Goal: Task Accomplishment & Management: Use online tool/utility

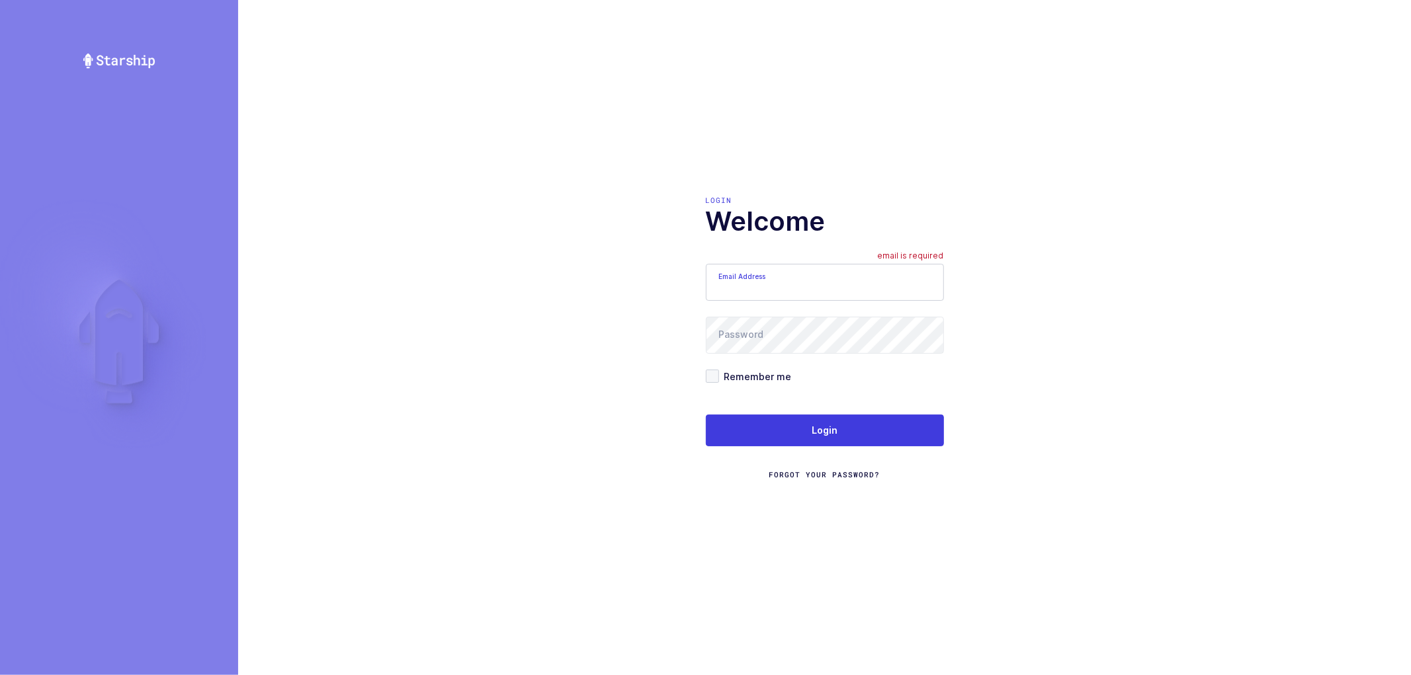
click at [810, 283] on input "Email Address" at bounding box center [825, 282] width 238 height 37
type input "nathan@janustrade.com"
drag, startPoint x: 706, startPoint y: 372, endPoint x: 774, endPoint y: 390, distance: 70.6
click at [708, 372] on span at bounding box center [712, 376] width 13 height 13
click at [719, 370] on input "Remember me" at bounding box center [719, 370] width 0 height 0
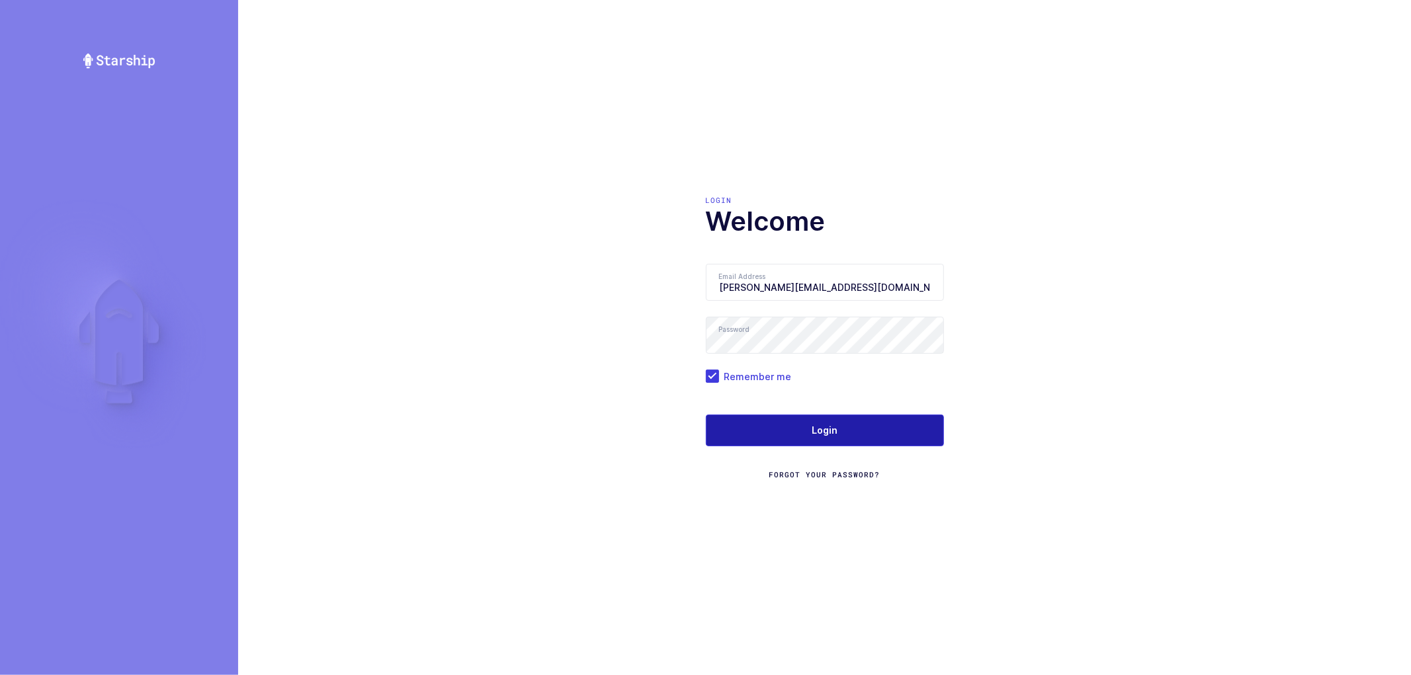
click at [808, 422] on button "Login" at bounding box center [825, 431] width 238 height 32
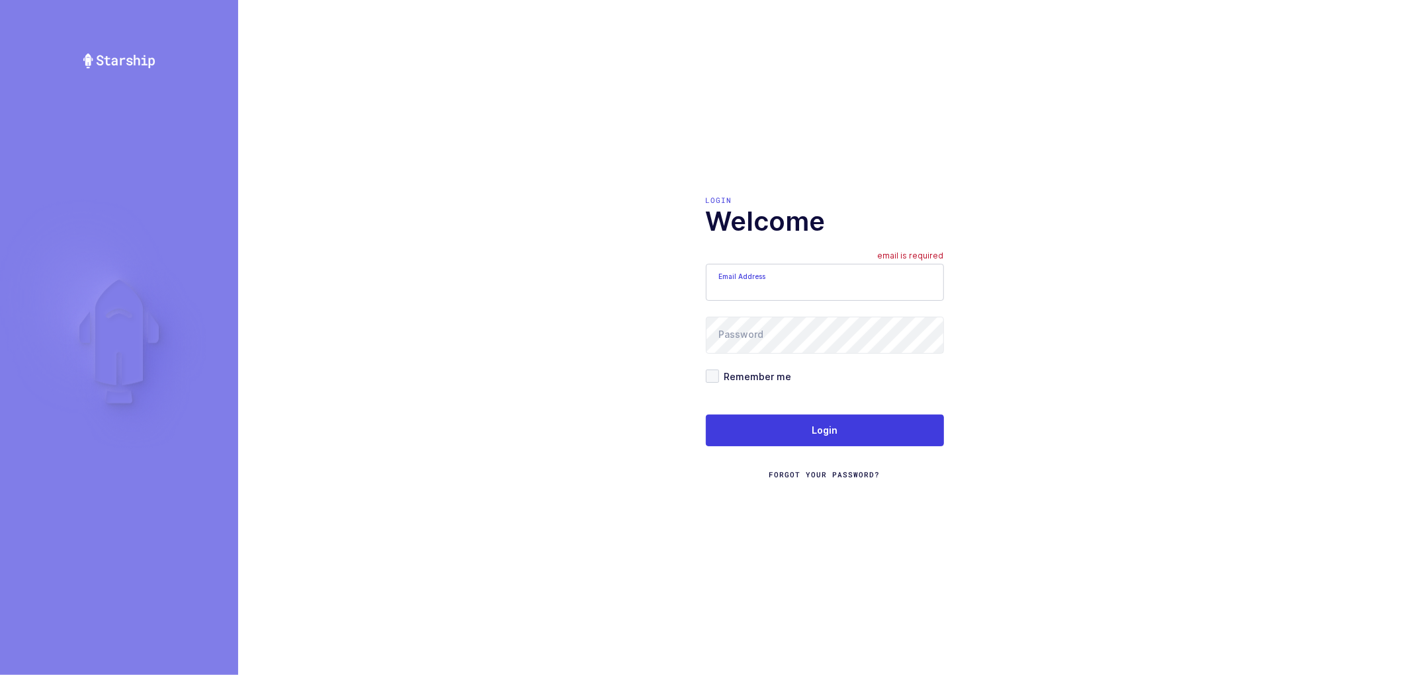
click at [739, 282] on input "Email Address" at bounding box center [825, 282] width 238 height 37
type input "nathan@janustrade.com"
click at [713, 373] on span at bounding box center [712, 376] width 13 height 13
click at [719, 370] on input "Remember me" at bounding box center [719, 370] width 0 height 0
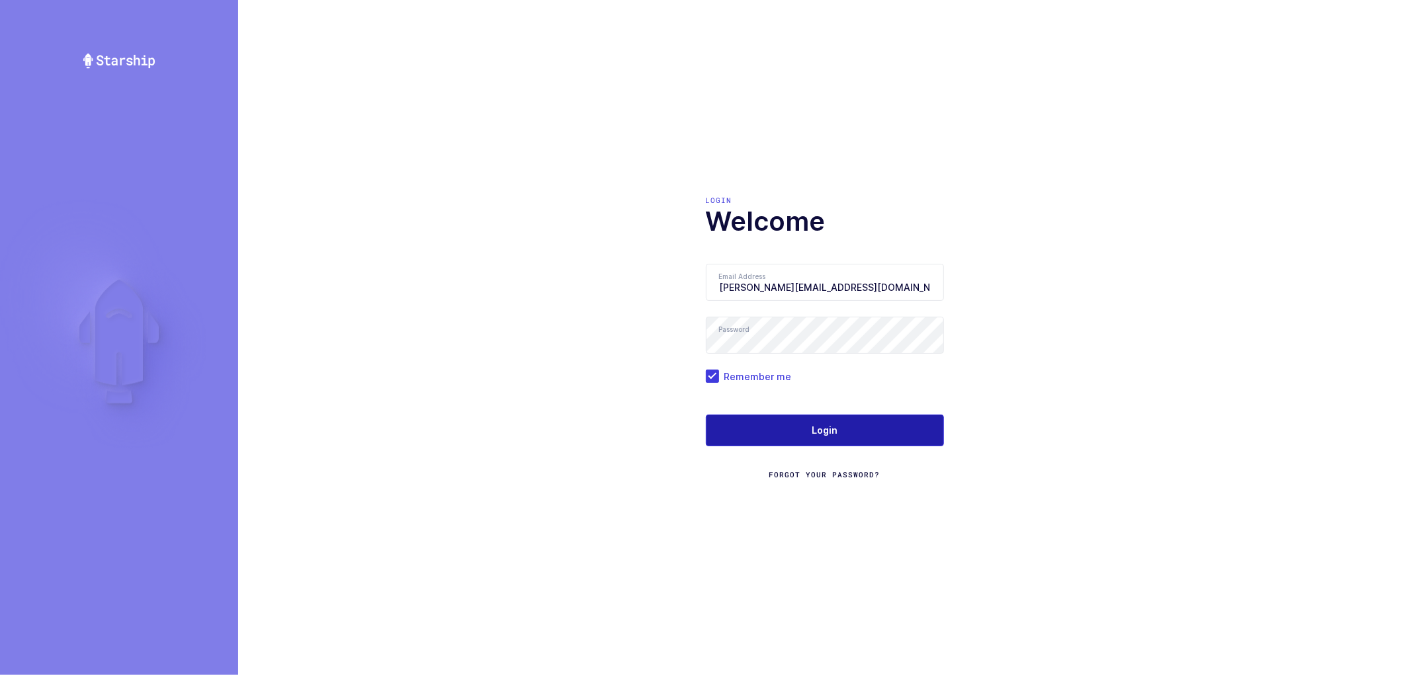
click at [795, 433] on button "Login" at bounding box center [825, 431] width 238 height 32
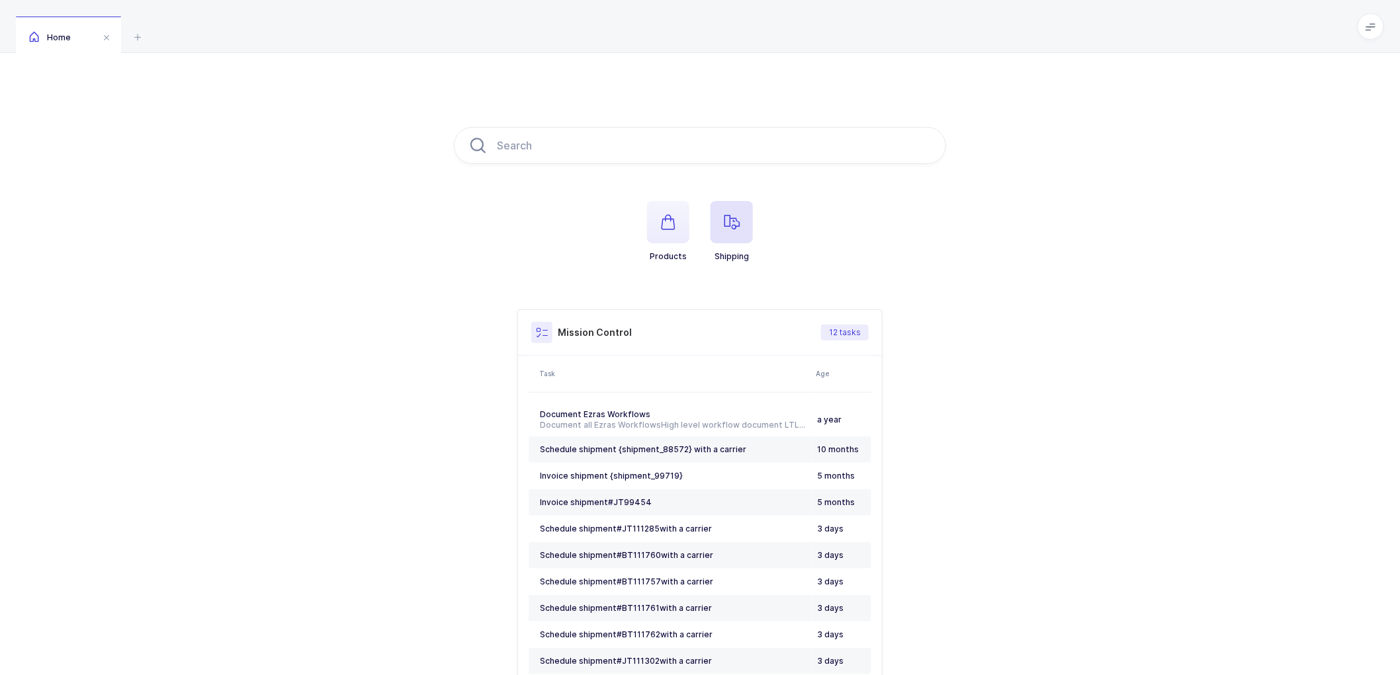
click at [726, 214] on icon "button" at bounding box center [732, 222] width 16 height 16
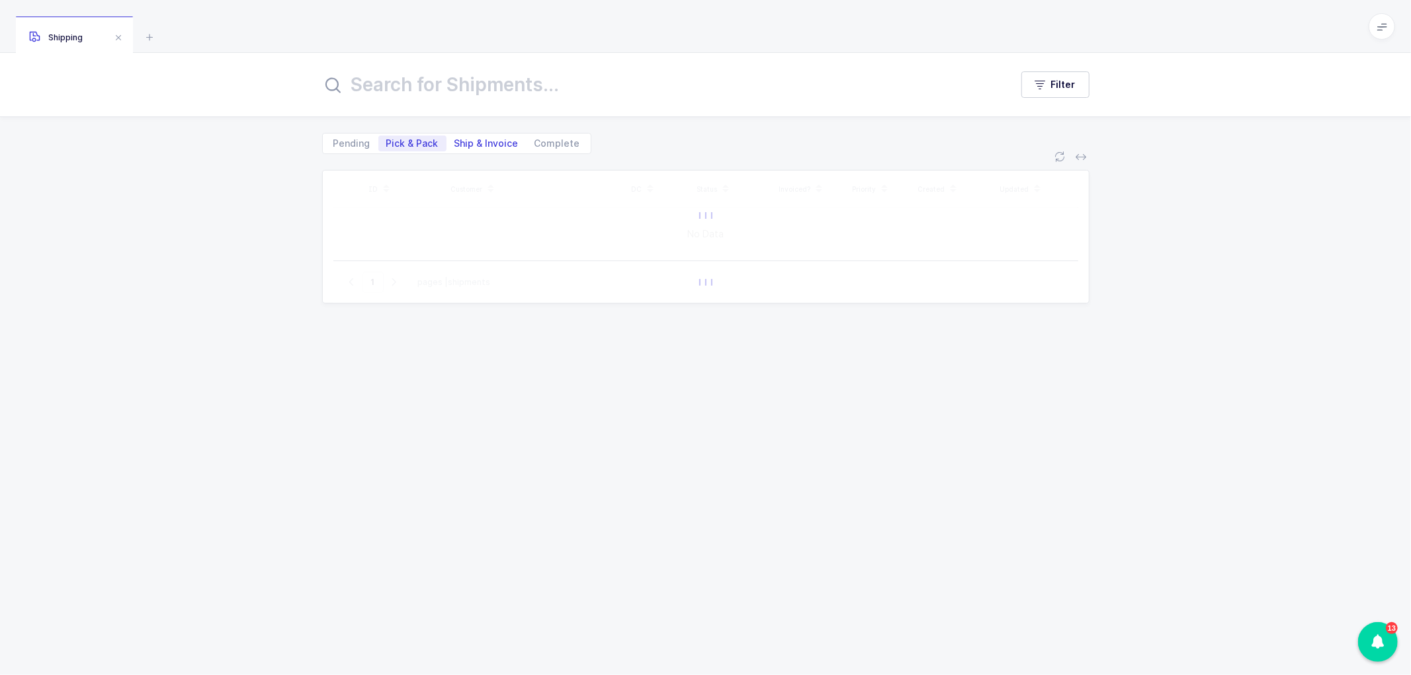
click at [470, 139] on span "Ship & Invoice" at bounding box center [486, 143] width 64 height 9
click at [455, 139] on input "Ship & Invoice" at bounding box center [450, 140] width 9 height 9
radio input "true"
radio input "false"
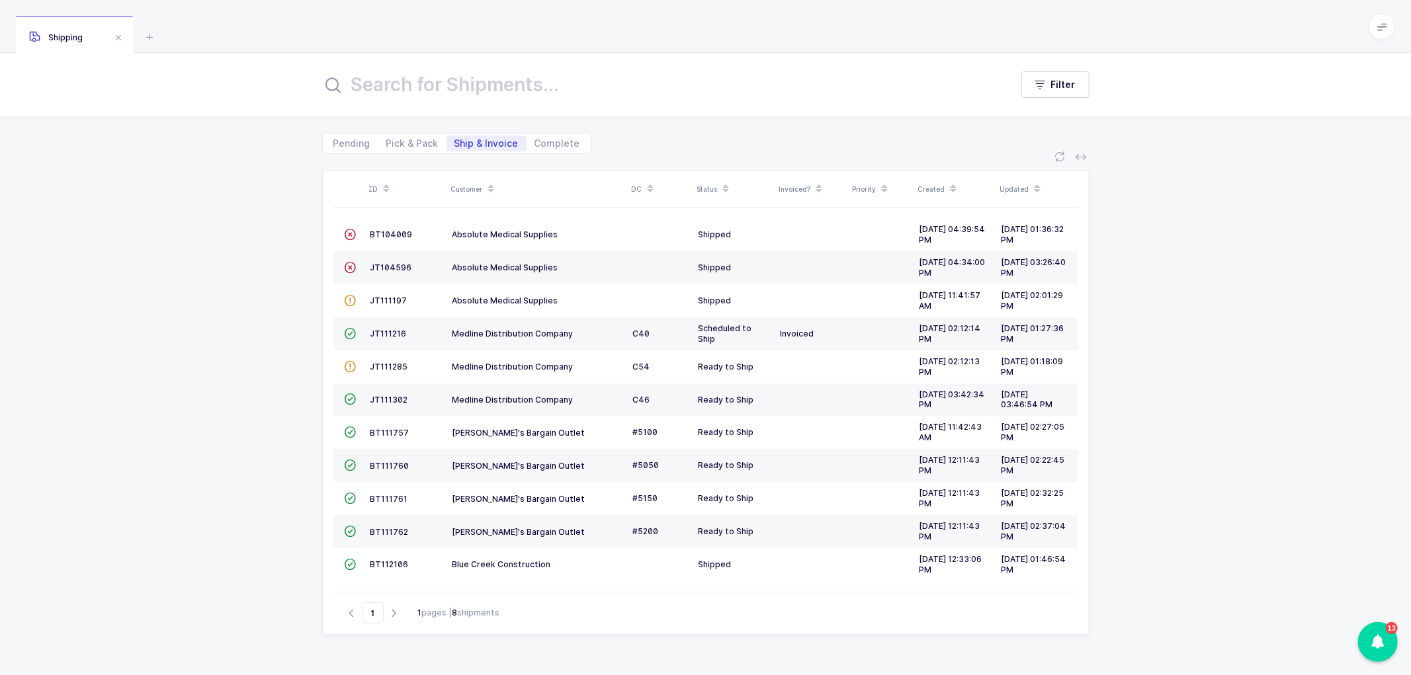
click at [492, 182] on icon at bounding box center [490, 184] width 7 height 7
click at [388, 332] on span "BT112106" at bounding box center [389, 334] width 38 height 10
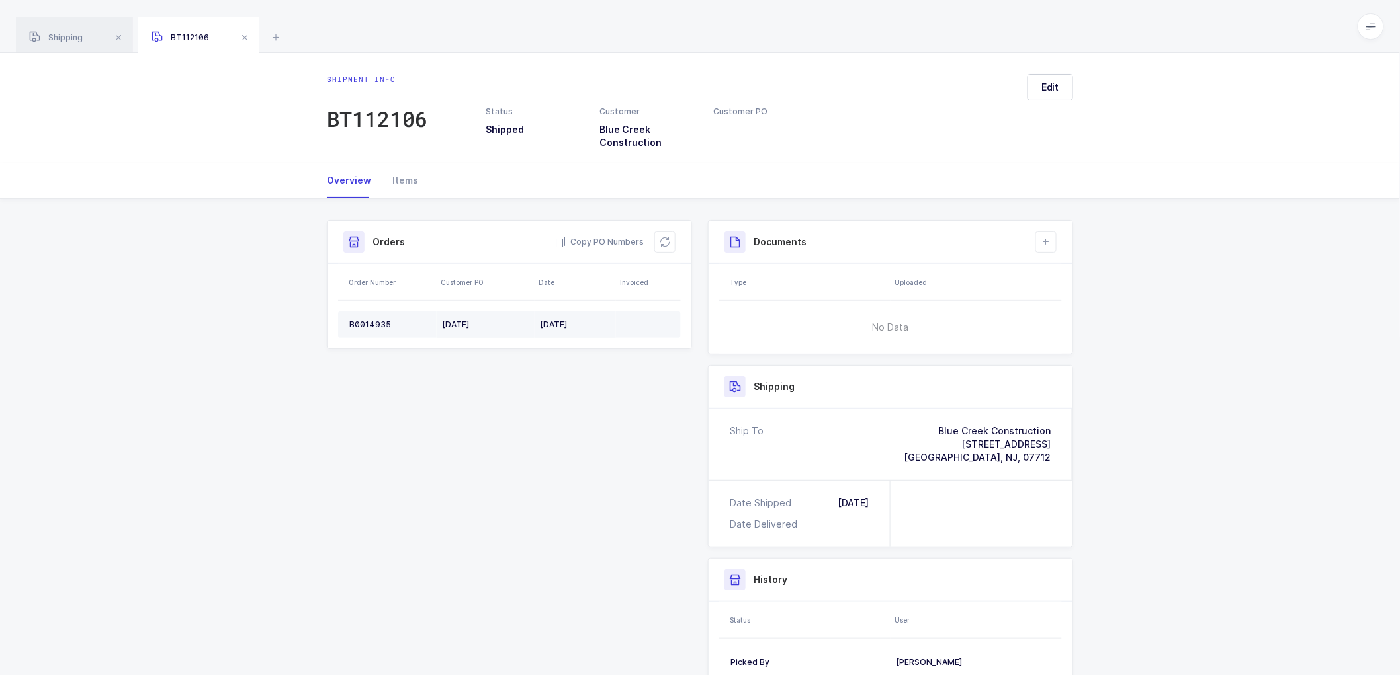
click at [366, 320] on div "B0014935" at bounding box center [390, 324] width 82 height 11
copy div "B0014935"
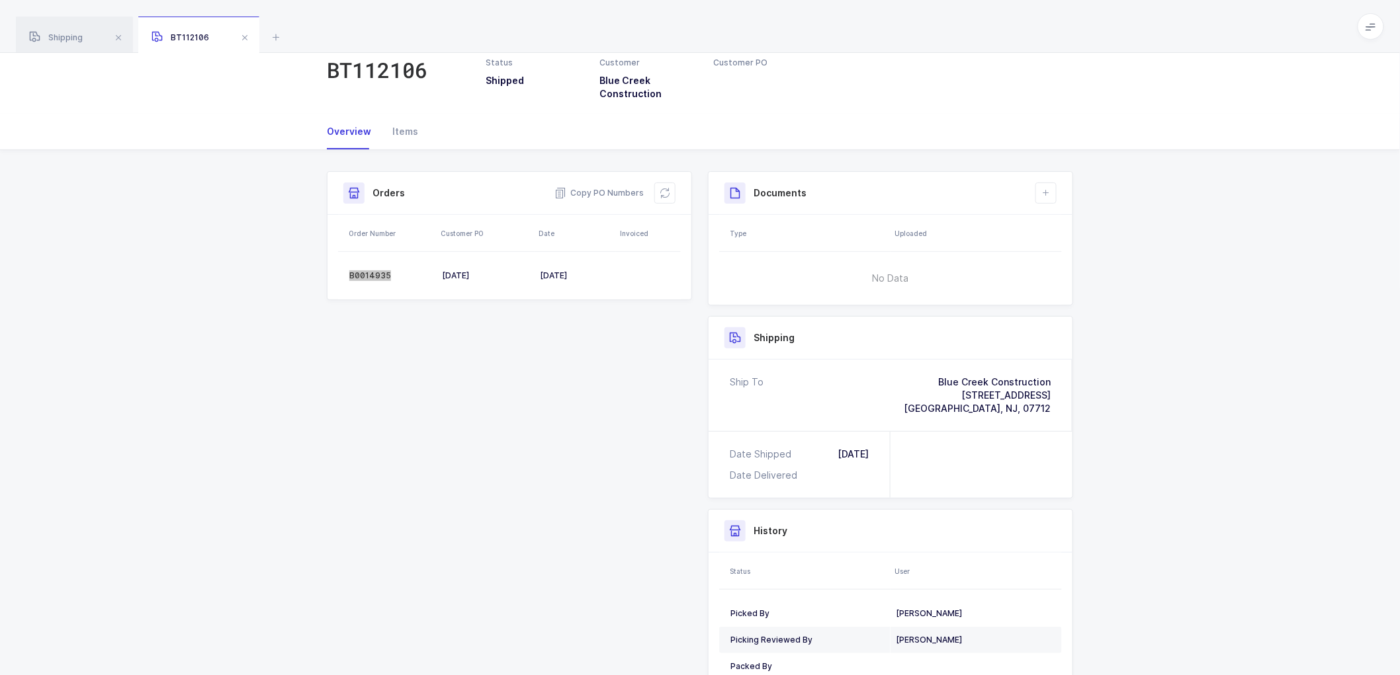
scroll to position [73, 0]
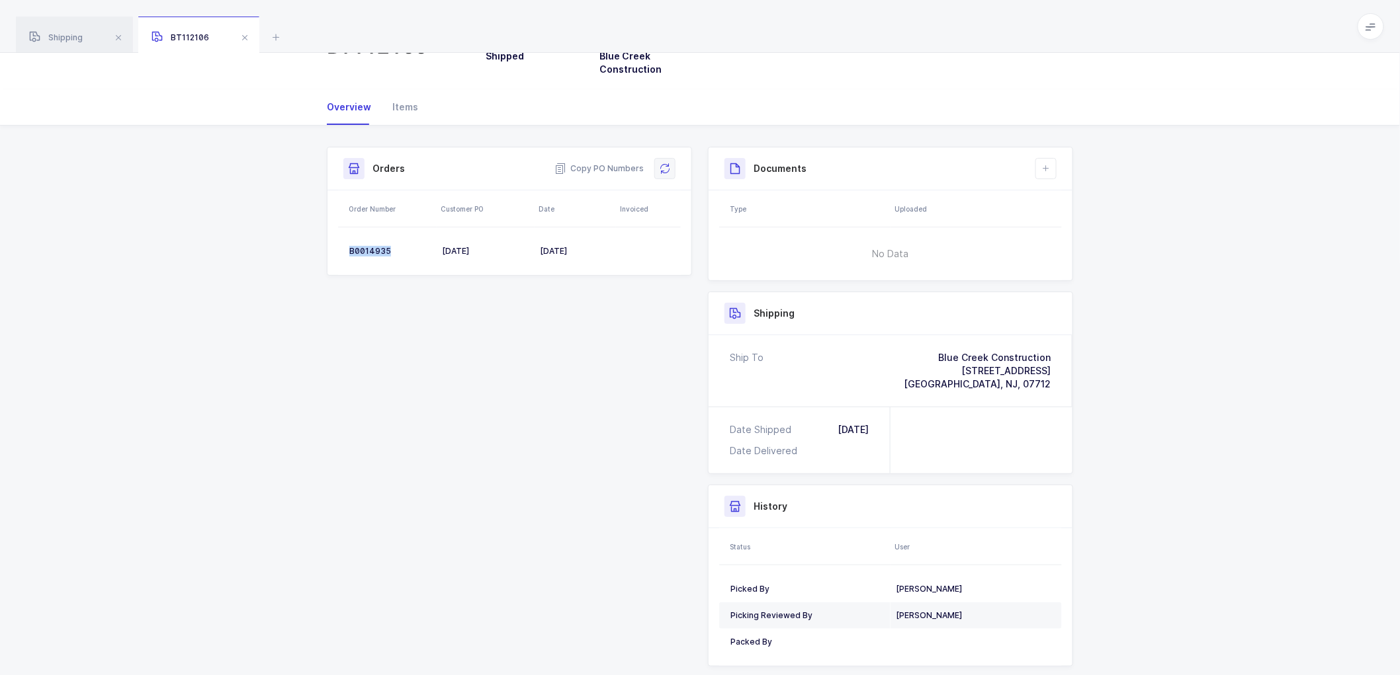
click at [665, 168] on icon at bounding box center [664, 168] width 11 height 11
click at [374, 245] on td "B0014935" at bounding box center [387, 251] width 99 height 26
drag, startPoint x: 662, startPoint y: 167, endPoint x: 677, endPoint y: 168, distance: 15.2
click at [662, 167] on icon at bounding box center [665, 169] width 12 height 12
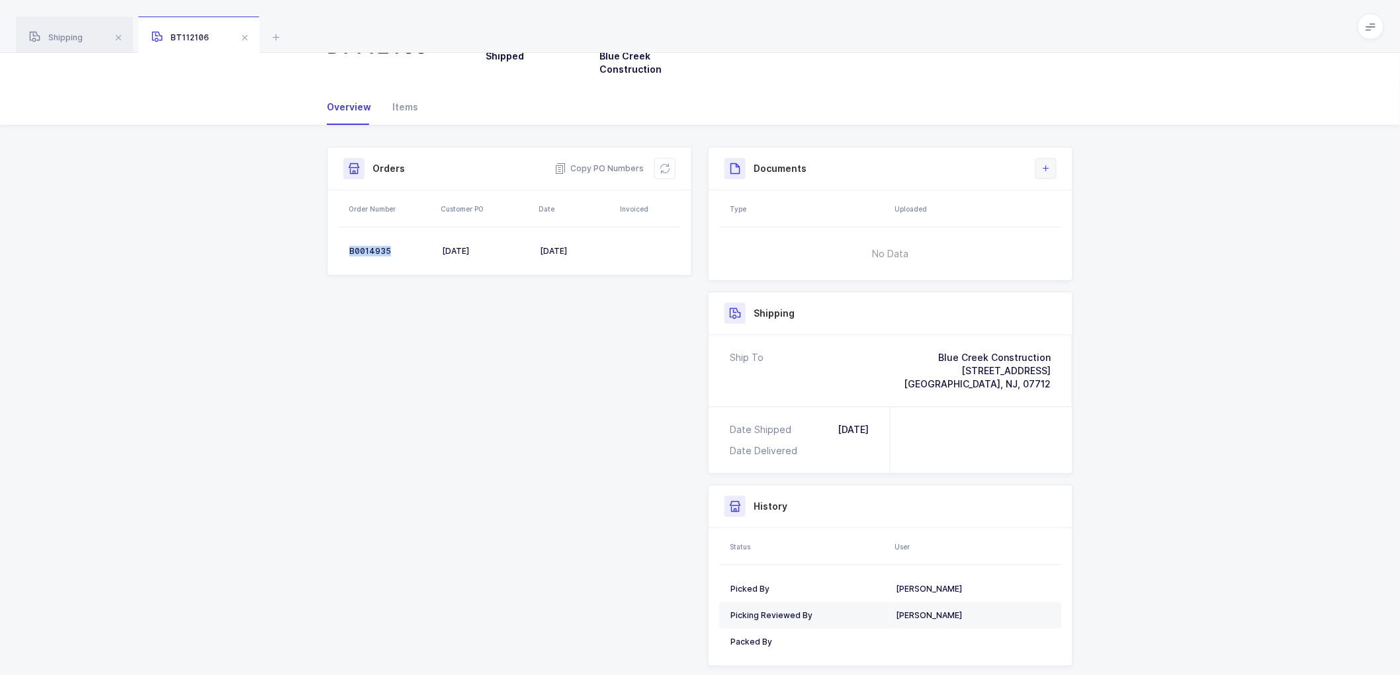
click at [1045, 166] on icon at bounding box center [1045, 168] width 11 height 11
click at [1083, 226] on li "Upload Document" at bounding box center [1090, 227] width 99 height 21
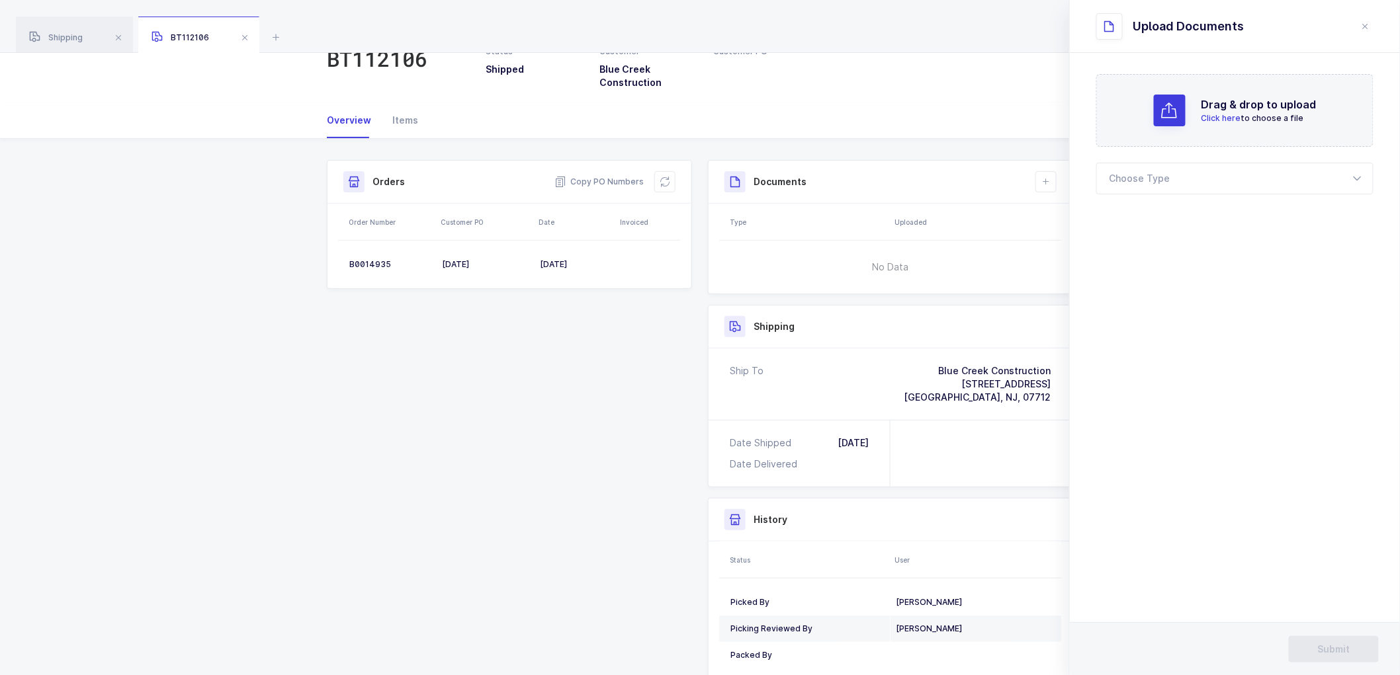
scroll to position [34, 0]
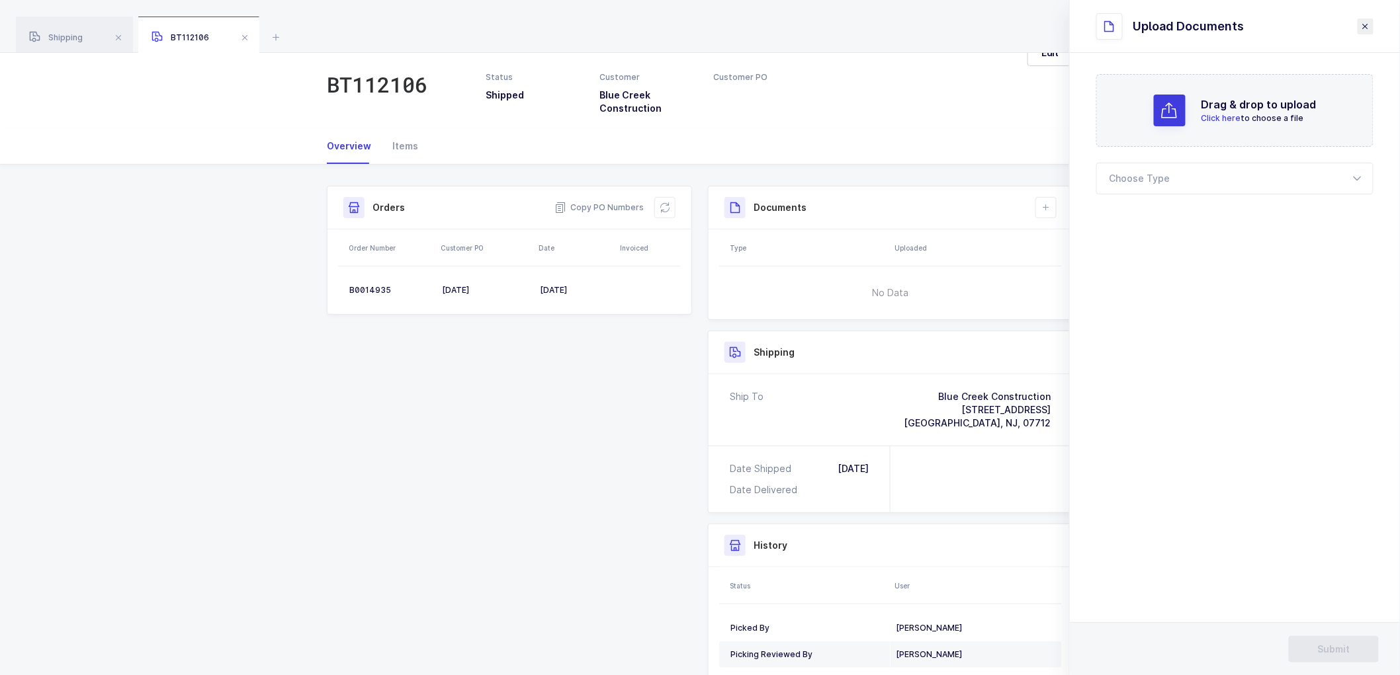
click at [1361, 22] on icon "close drawer" at bounding box center [1365, 26] width 11 height 11
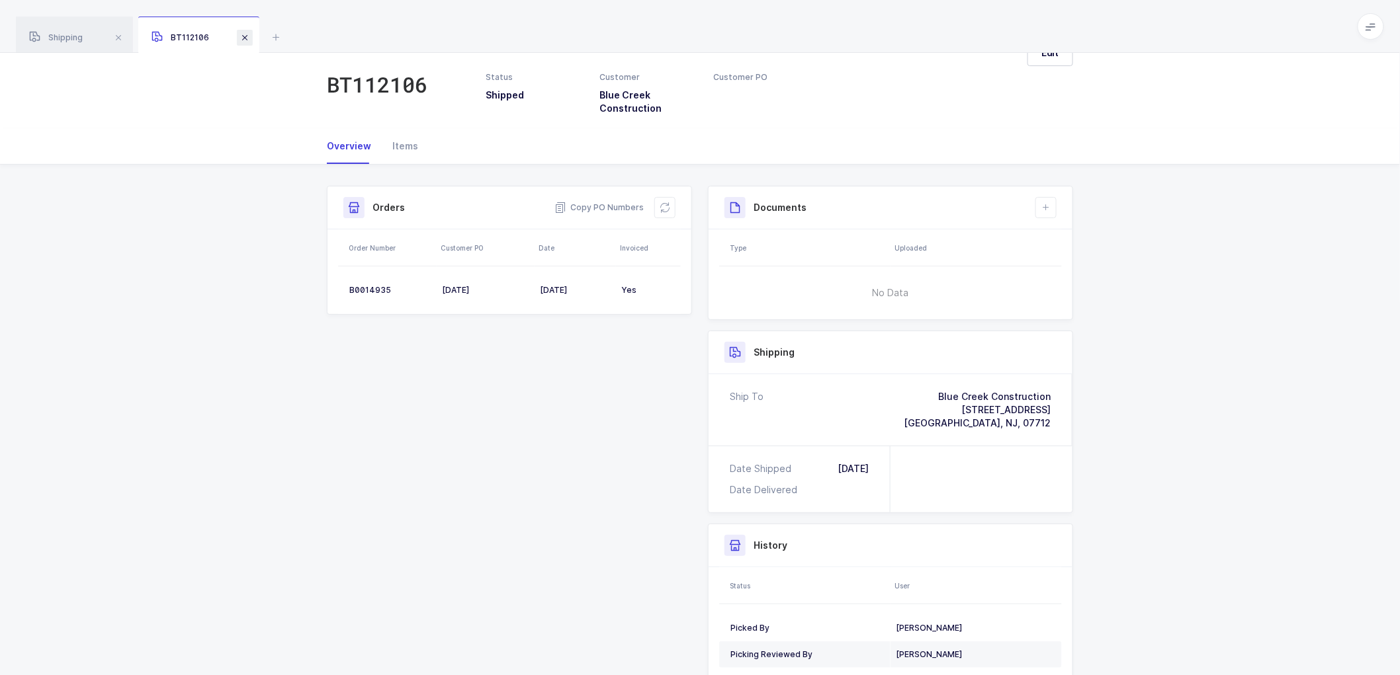
click at [241, 38] on span at bounding box center [245, 38] width 16 height 16
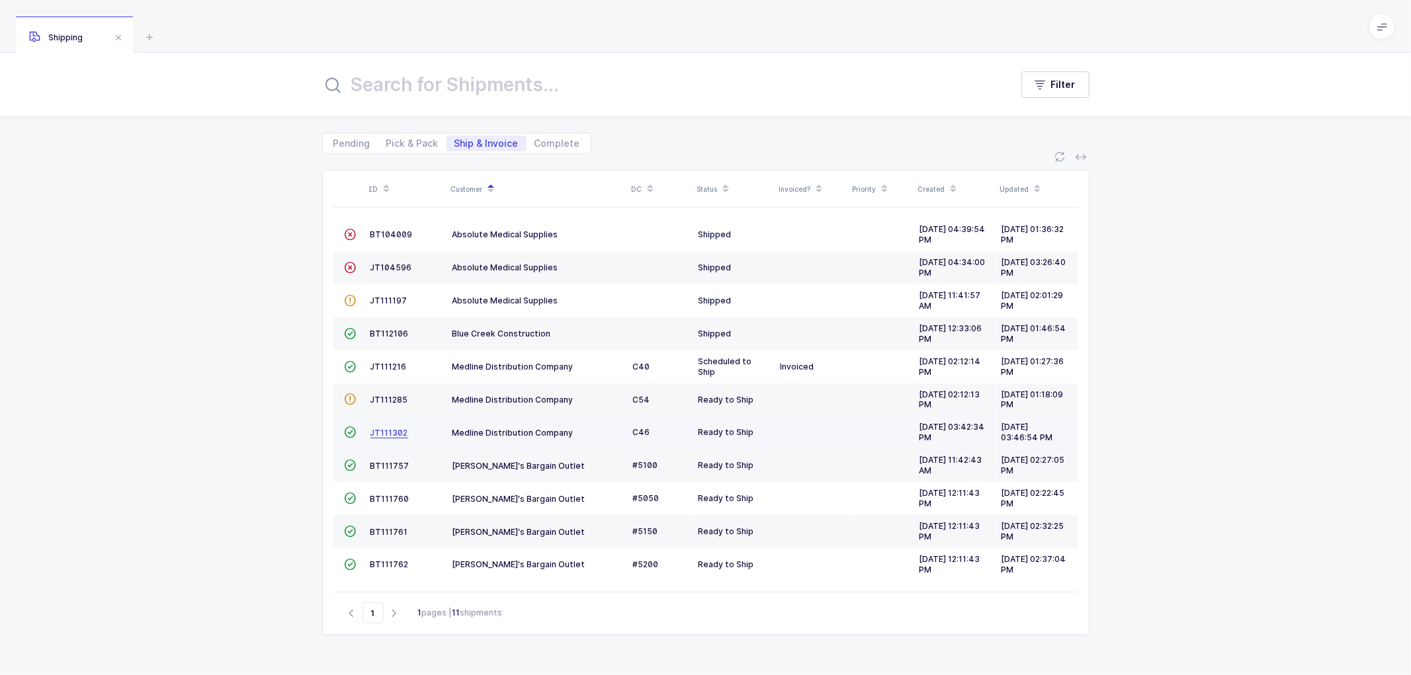
click at [388, 433] on span "JT111302" at bounding box center [389, 433] width 38 height 10
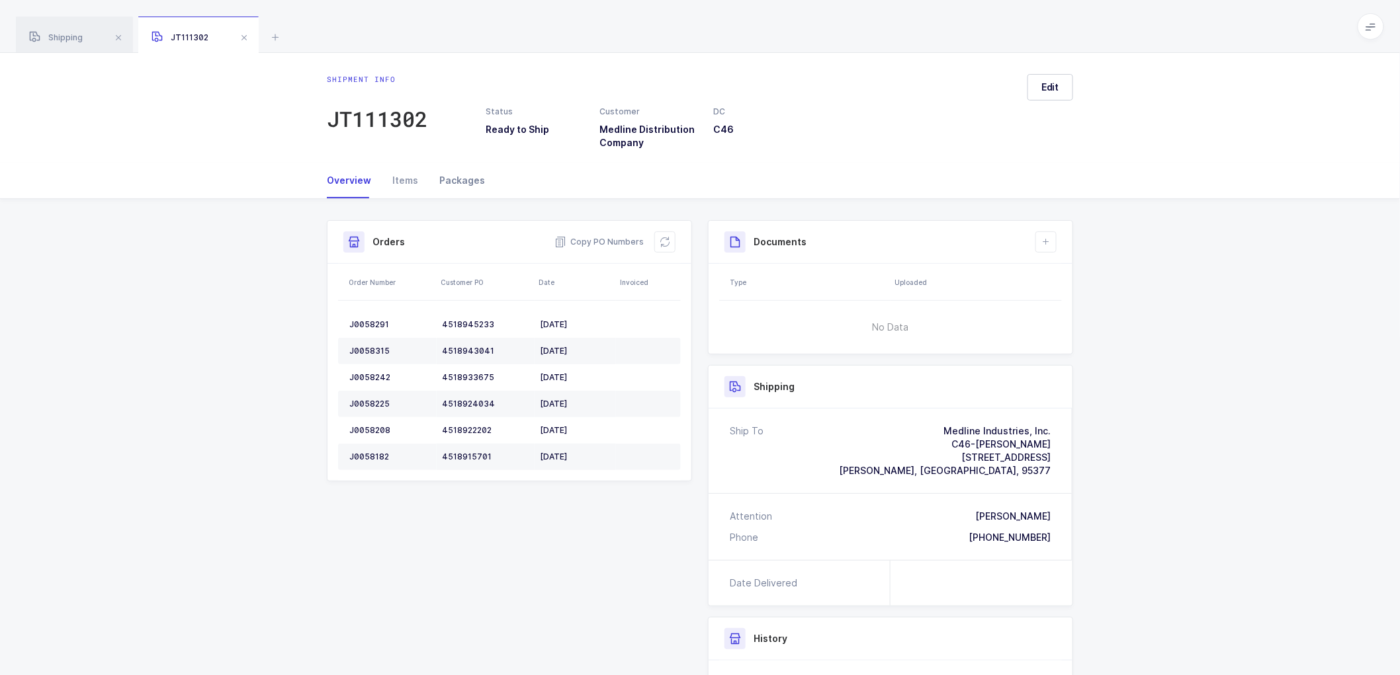
click at [455, 179] on div "Packages" at bounding box center [457, 181] width 56 height 36
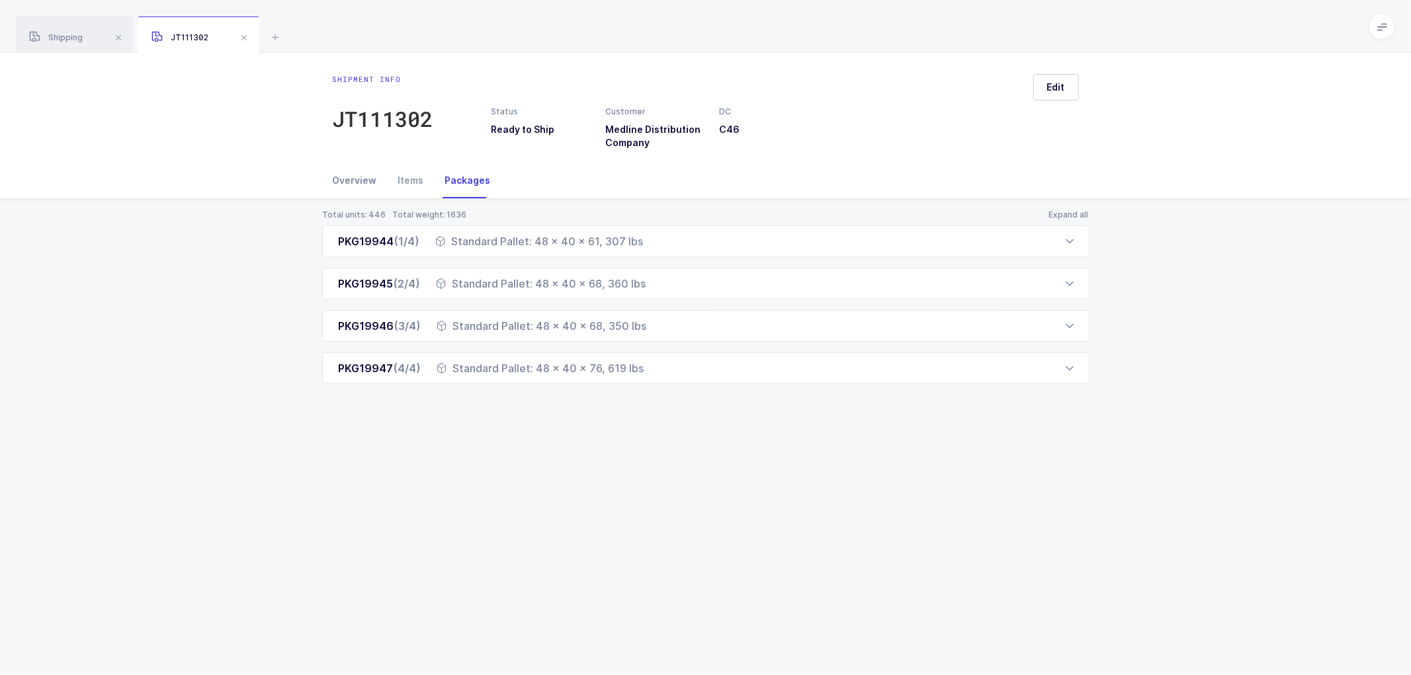
click at [347, 180] on div "Overview" at bounding box center [360, 181] width 55 height 36
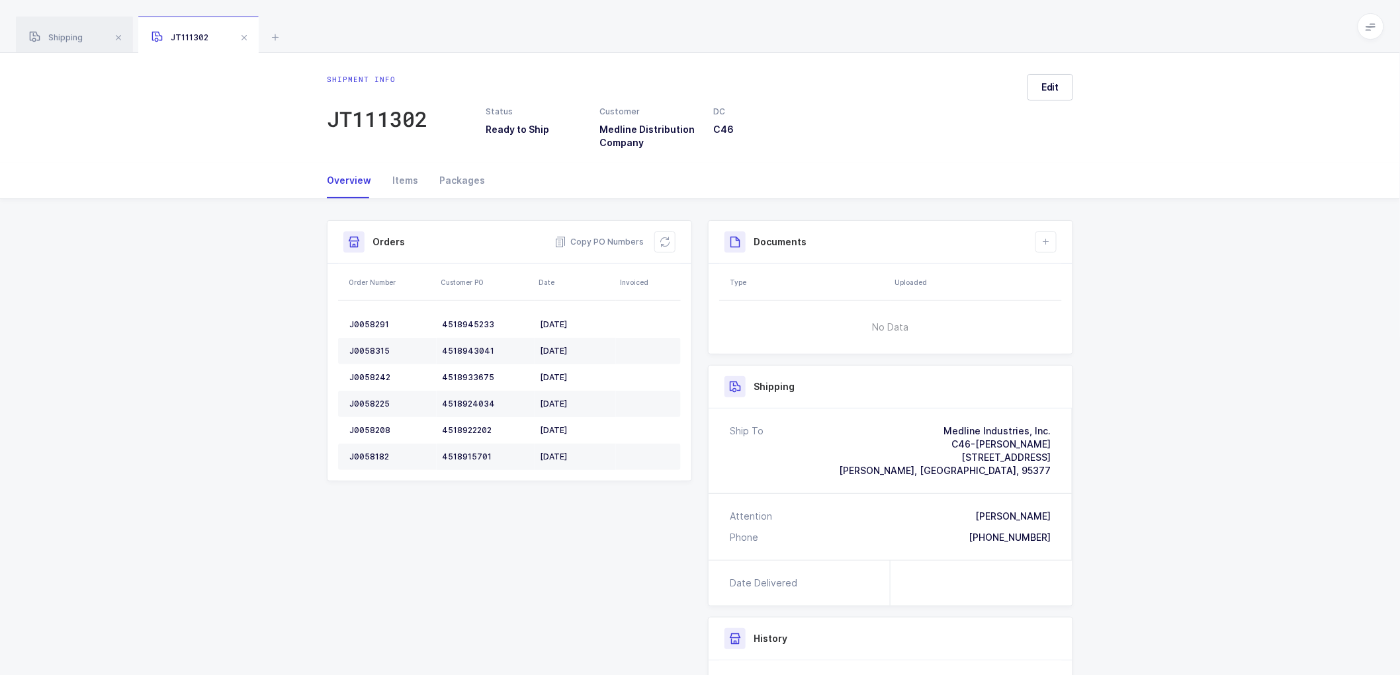
click at [240, 36] on span at bounding box center [244, 38] width 16 height 16
